Goal: Information Seeking & Learning: Learn about a topic

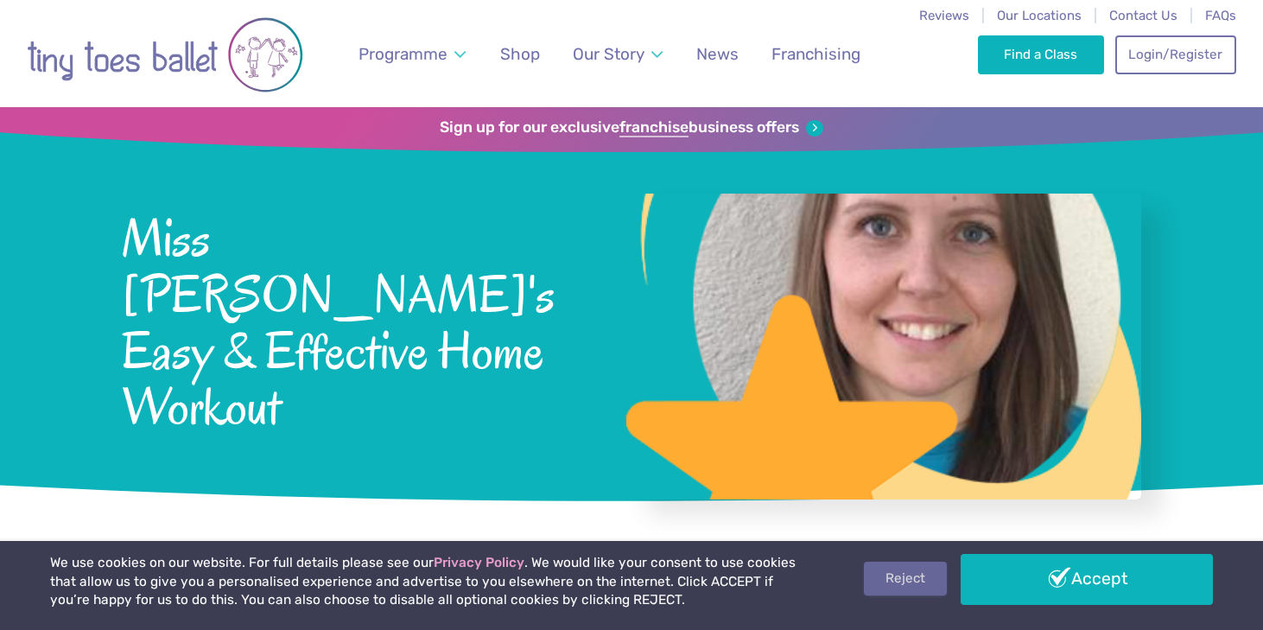
click at [895, 570] on link "Reject" at bounding box center [905, 578] width 83 height 33
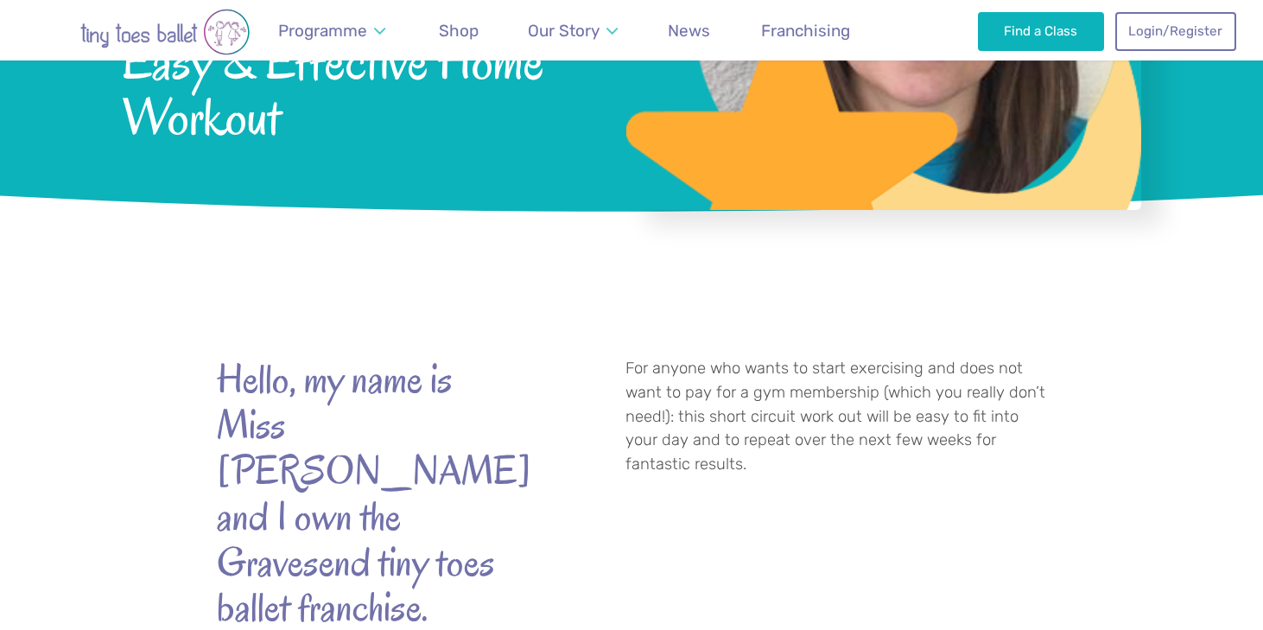
scroll to position [298, 0]
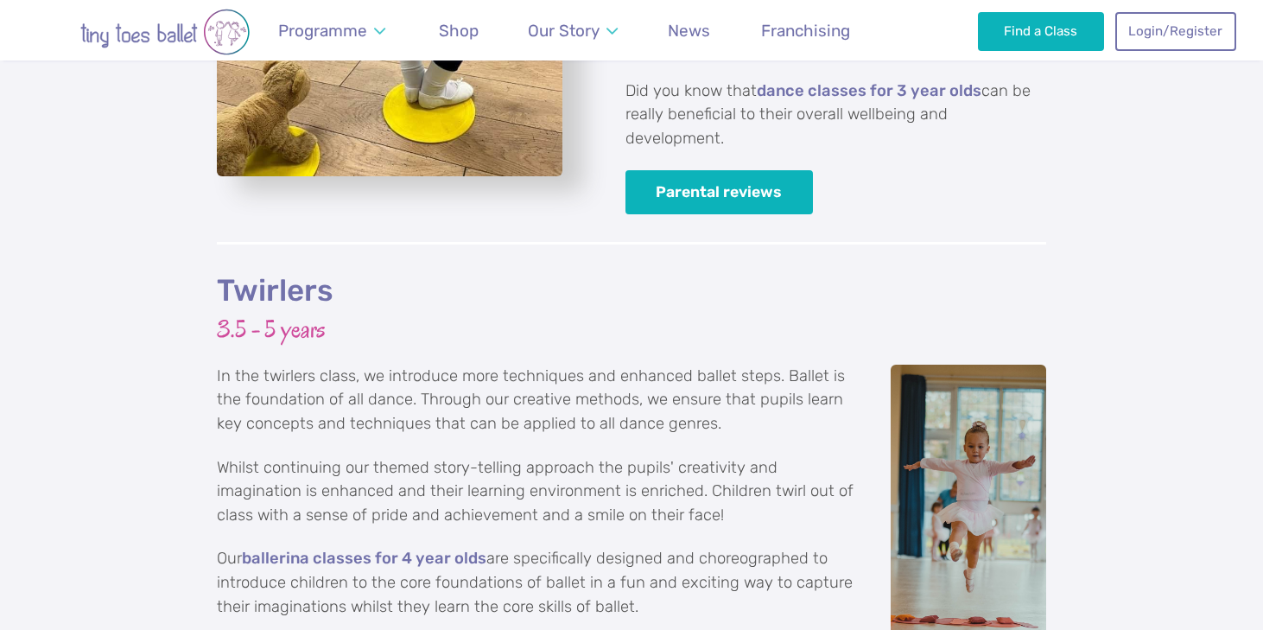
scroll to position [2904, 0]
